Goal: Download file/media

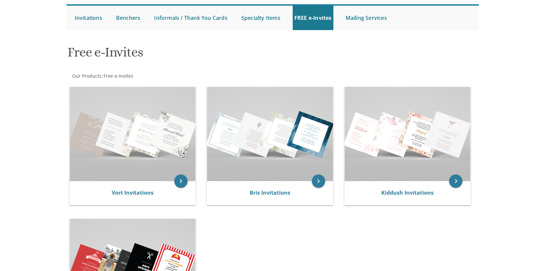
scroll to position [66, 0]
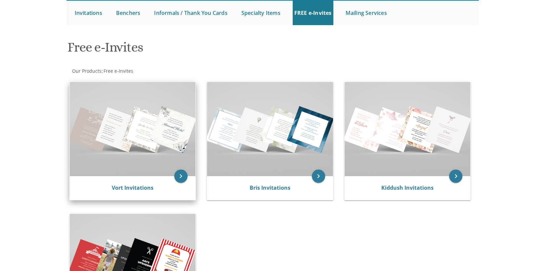
click at [133, 160] on img at bounding box center [133, 129] width 126 height 94
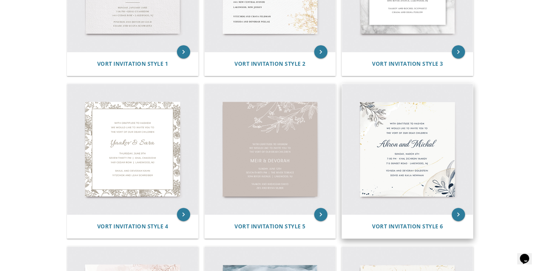
scroll to position [364, 0]
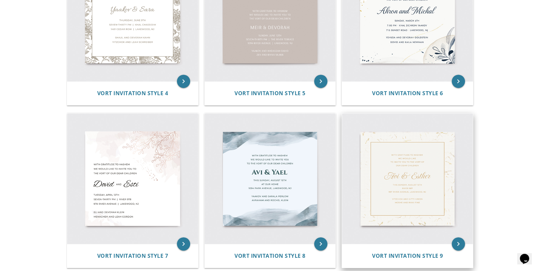
click at [422, 165] on img at bounding box center [407, 178] width 131 height 131
